Goal: Task Accomplishment & Management: Manage account settings

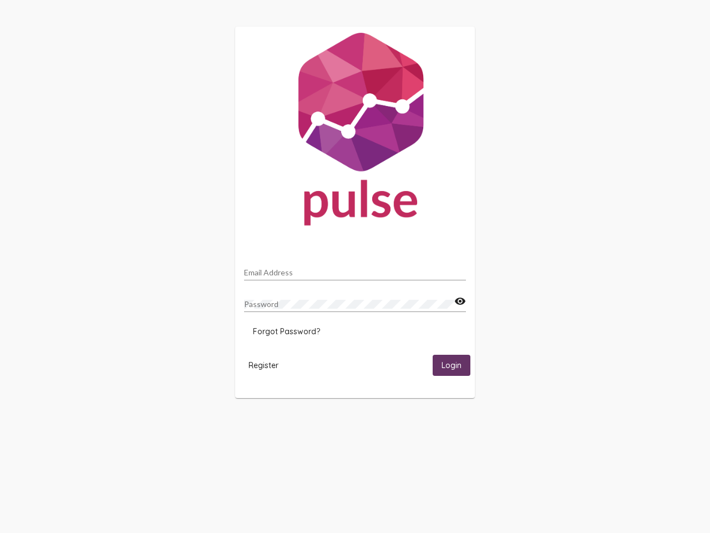
click at [355, 269] on input "Email Address" at bounding box center [355, 272] width 222 height 9
click at [460, 301] on mat-icon "visibility" at bounding box center [460, 301] width 12 height 13
click at [286, 331] on span "Forgot Password?" at bounding box center [286, 331] width 67 height 10
